Goal: Task Accomplishment & Management: Manage account settings

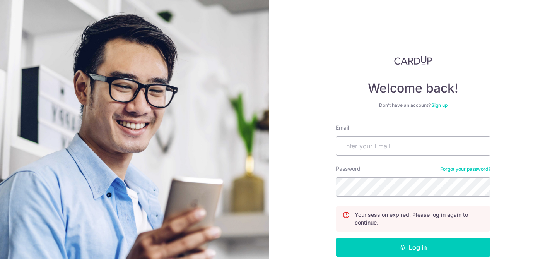
scroll to position [41, 0]
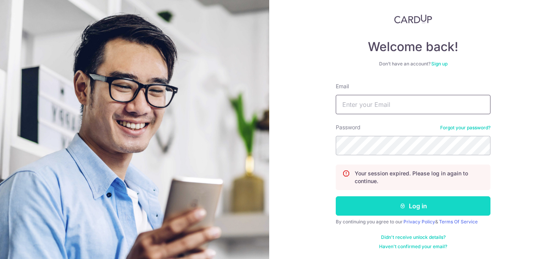
type input "cvhtsl@gmail.com"
click at [394, 207] on button "Log in" at bounding box center [413, 205] width 155 height 19
